Goal: Information Seeking & Learning: Learn about a topic

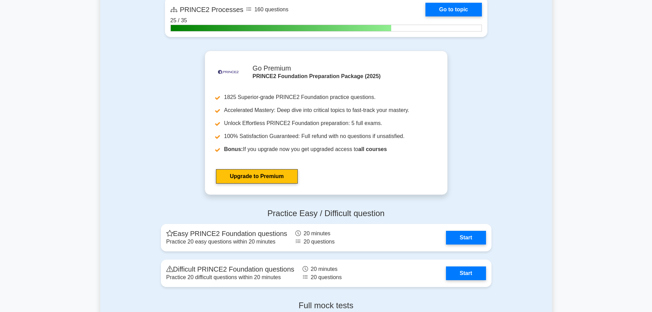
scroll to position [753, 0]
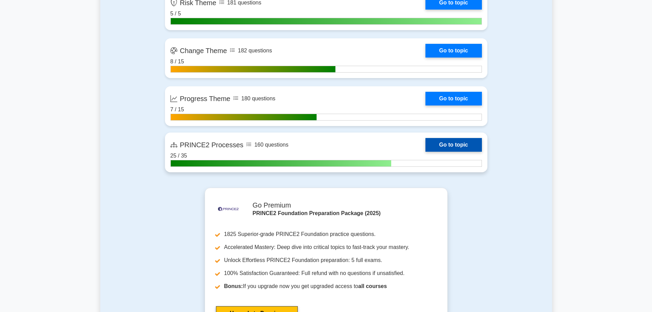
click at [461, 144] on link "Go to topic" at bounding box center [453, 145] width 56 height 14
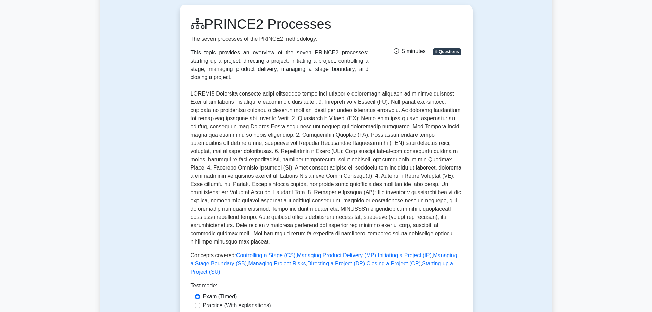
scroll to position [171, 0]
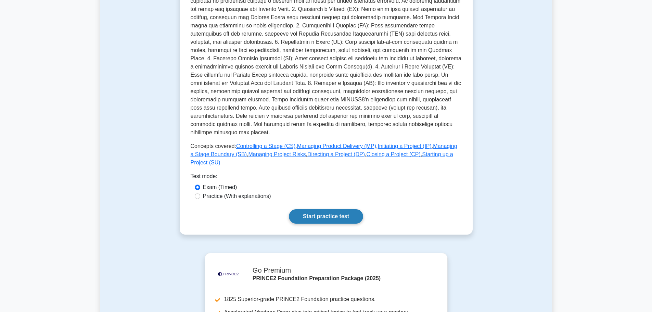
click at [304, 209] on link "Start practice test" at bounding box center [326, 216] width 74 height 14
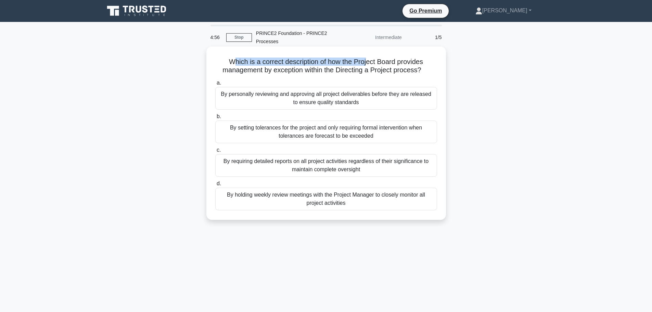
drag, startPoint x: 231, startPoint y: 61, endPoint x: 367, endPoint y: 60, distance: 136.5
click at [367, 60] on h5 "Which is a correct description of how the Project Board provides management by …" at bounding box center [325, 65] width 223 height 17
click at [368, 65] on h5 "Which is a correct description of how the Project Board provides management by …" at bounding box center [325, 65] width 223 height 17
click at [372, 132] on div "By setting tolerances for the project and only requiring formal intervention wh…" at bounding box center [326, 131] width 222 height 23
click at [215, 119] on input "b. By setting tolerances for the project and only requiring formal intervention…" at bounding box center [215, 116] width 0 height 4
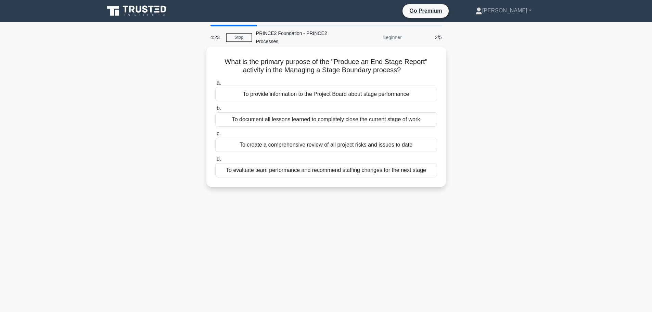
click at [380, 119] on div "To document all lessons learned to completely close the current stage of work" at bounding box center [326, 119] width 222 height 14
click at [215, 110] on input "b. To document all lessons learned to completely close the current stage of work" at bounding box center [215, 108] width 0 height 4
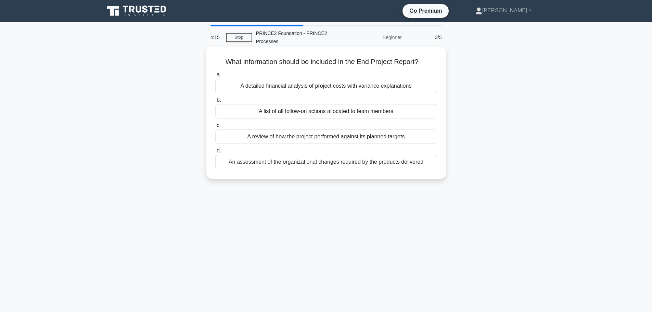
click at [371, 137] on div "A review of how the project performed against its planned targets" at bounding box center [326, 136] width 222 height 14
click at [215, 128] on input "c. A review of how the project performed against its planned targets" at bounding box center [215, 125] width 0 height 4
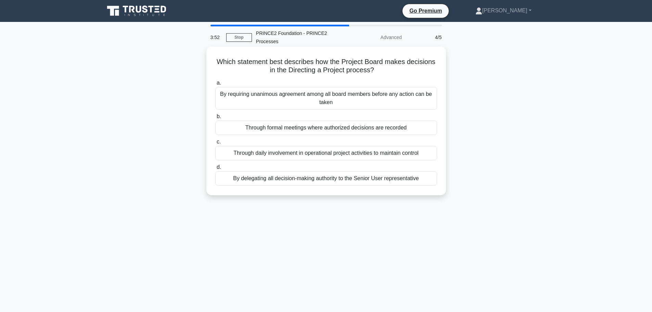
click at [335, 128] on div "Through formal meetings where authorized decisions are recorded" at bounding box center [326, 127] width 222 height 14
click at [215, 119] on input "b. Through formal meetings where authorized decisions are recorded" at bounding box center [215, 116] width 0 height 4
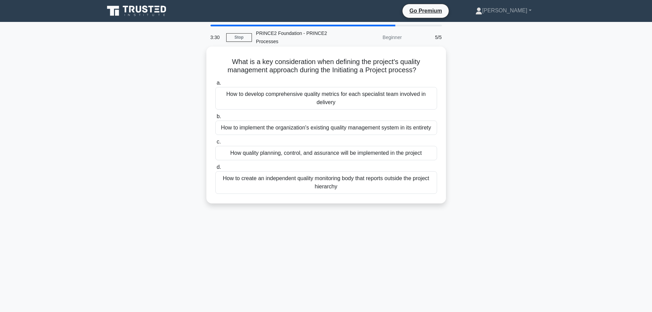
click at [268, 151] on div "How quality planning, control, and assurance will be implemented in the project" at bounding box center [326, 153] width 222 height 14
click at [215, 144] on input "c. How quality planning, control, and assurance will be implemented in the proj…" at bounding box center [215, 142] width 0 height 4
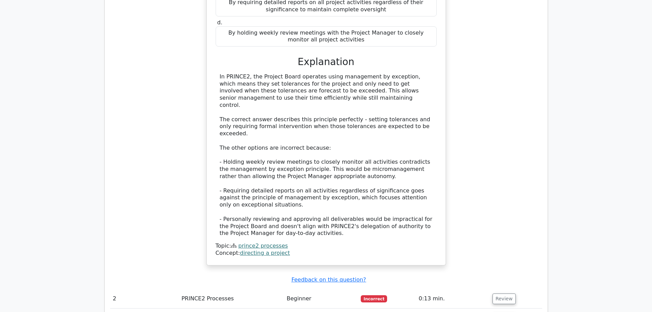
scroll to position [718, 0]
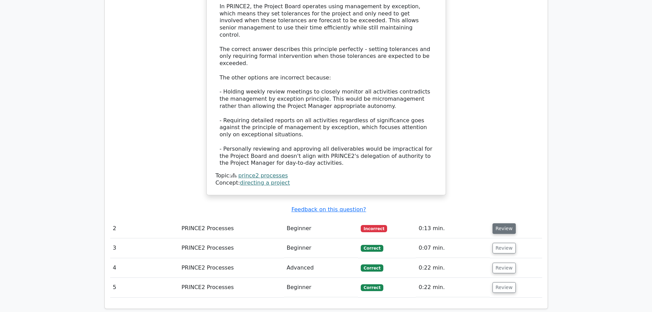
click at [503, 223] on button "Review" at bounding box center [503, 228] width 23 height 11
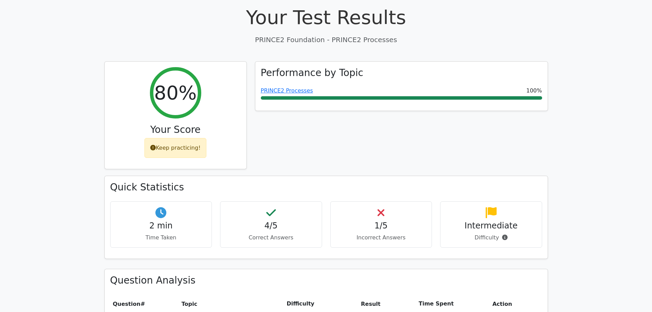
scroll to position [0, 0]
